Goal: Information Seeking & Learning: Learn about a topic

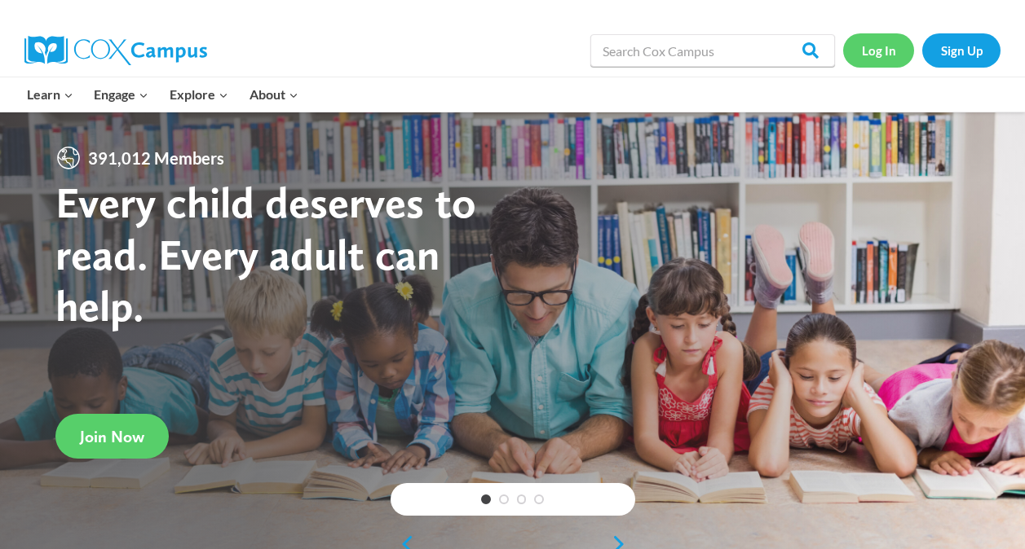
click at [884, 44] on link "Log In" at bounding box center [878, 49] width 71 height 33
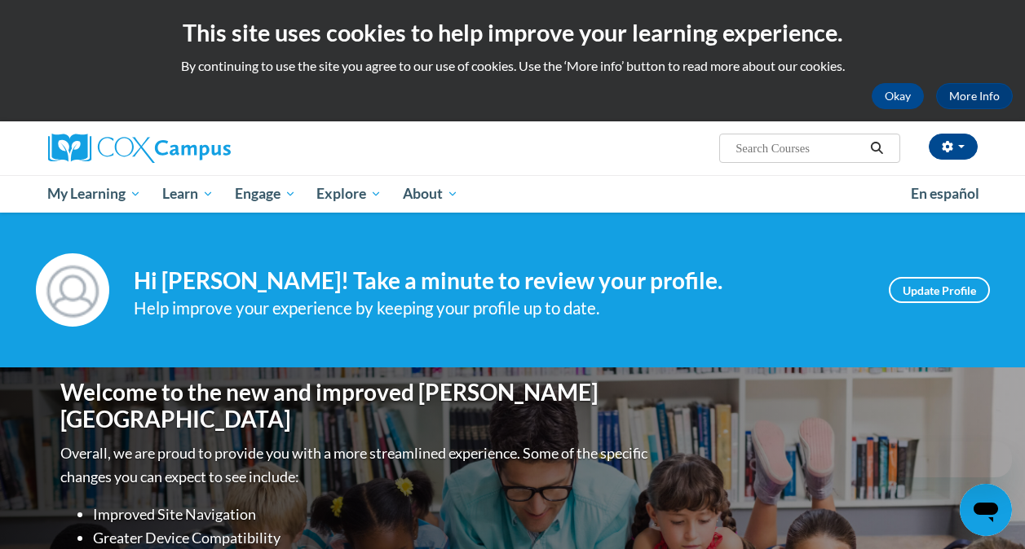
click at [810, 141] on input "Search..." at bounding box center [799, 149] width 130 height 20
type input "emergent literacy"
click at [876, 142] on icon "Search" at bounding box center [876, 148] width 15 height 12
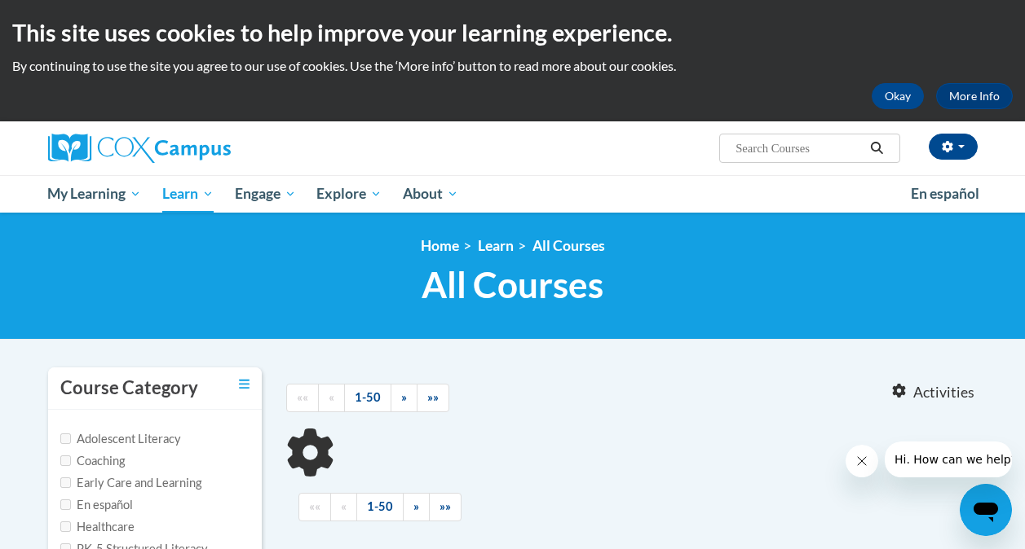
type input "emergent literacy"
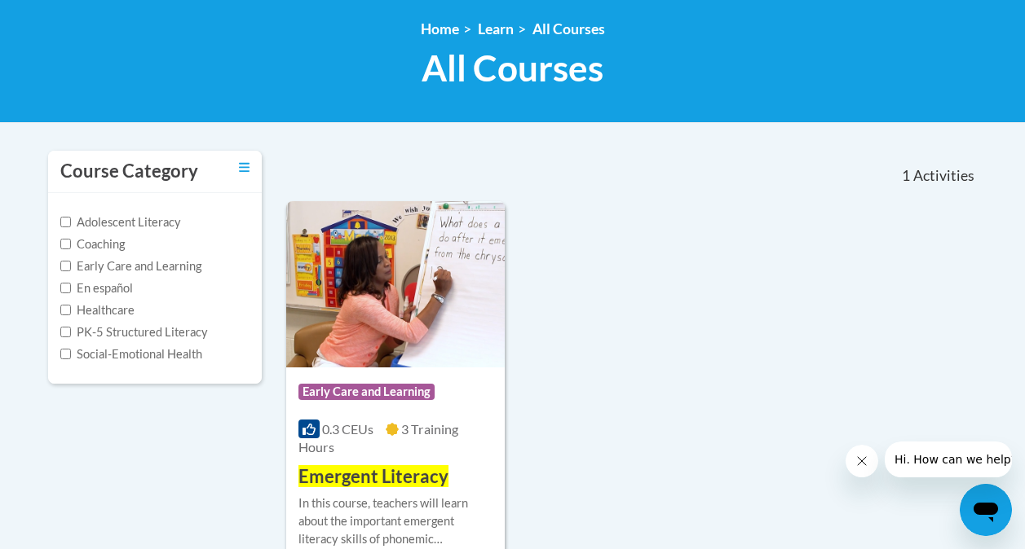
scroll to position [218, 0]
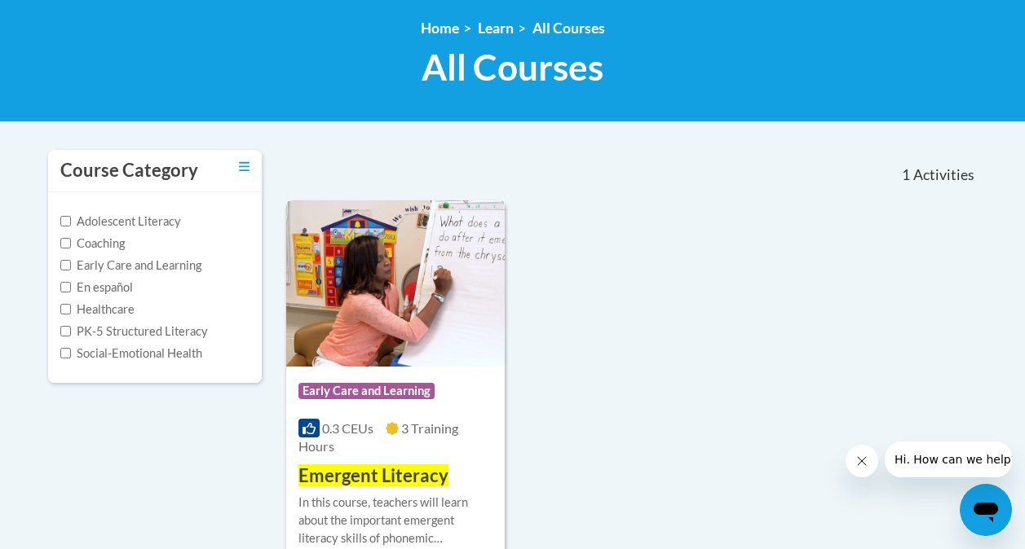
click at [397, 473] on span "Emergent Literacy" at bounding box center [373, 476] width 150 height 22
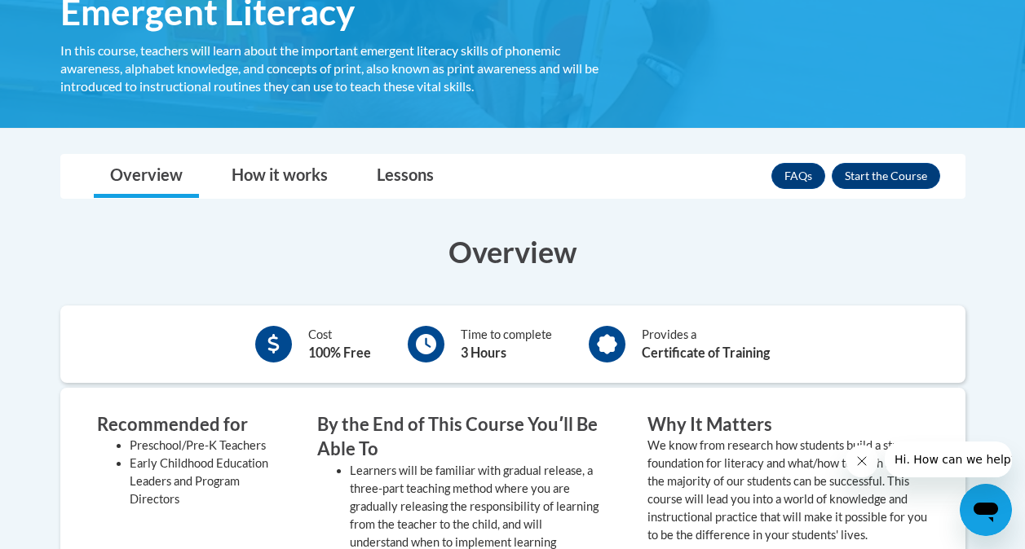
scroll to position [303, 0]
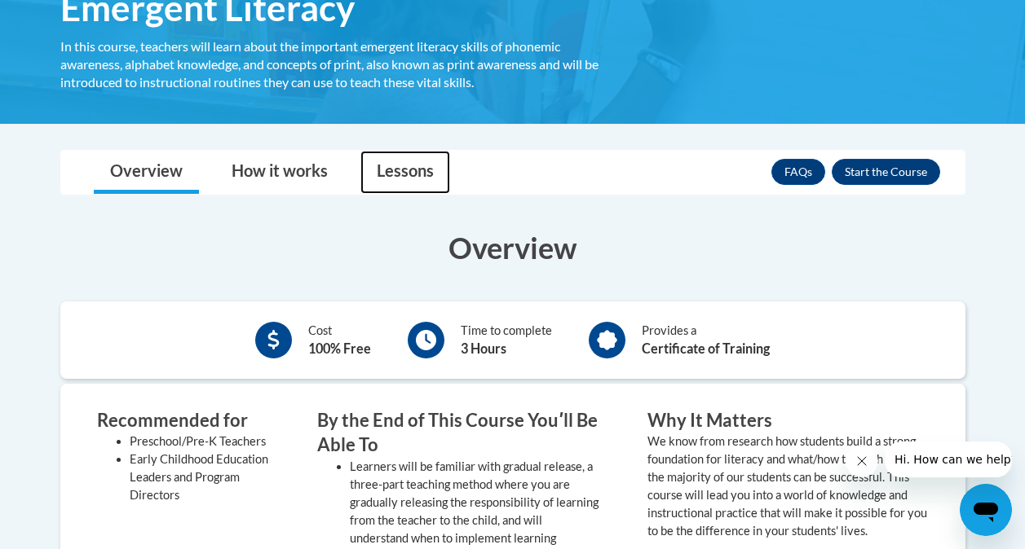
click at [397, 173] on link "Lessons" at bounding box center [405, 172] width 90 height 43
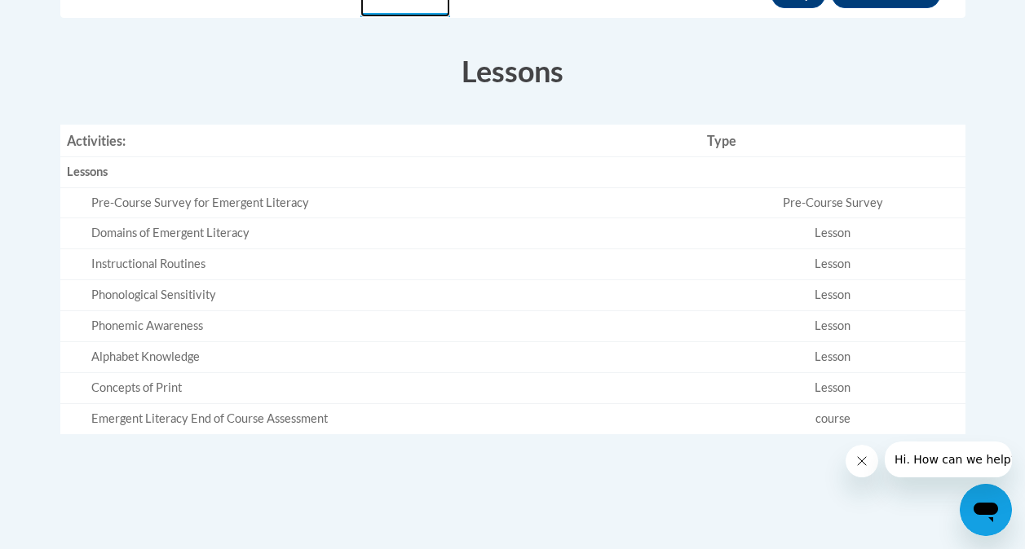
scroll to position [481, 0]
